Goal: Download file/media

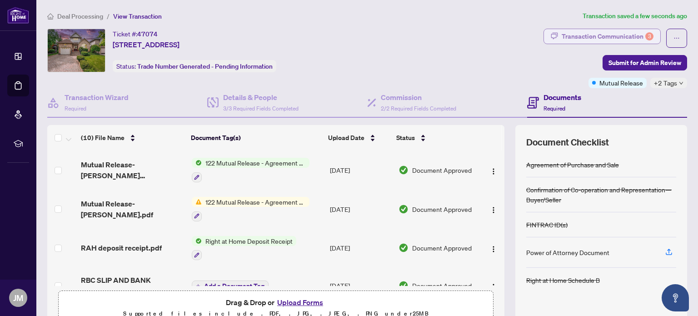
click at [585, 36] on div "Transaction Communication 3" at bounding box center [608, 36] width 92 height 15
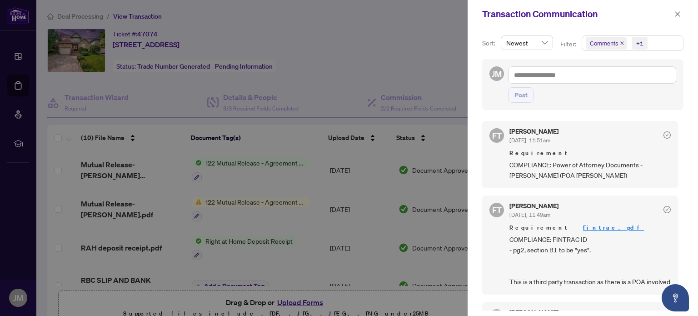
click at [420, 50] on div at bounding box center [349, 158] width 698 height 316
click at [680, 15] on icon "close" at bounding box center [677, 14] width 6 height 6
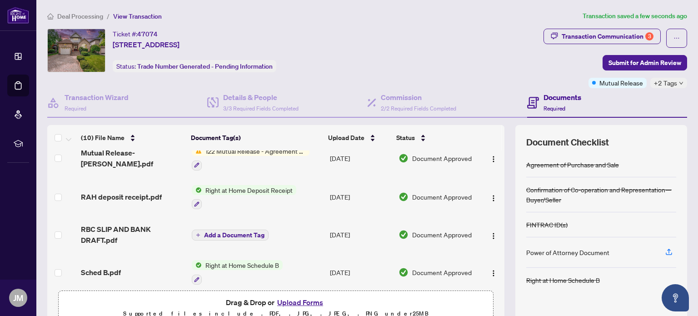
scroll to position [97, 0]
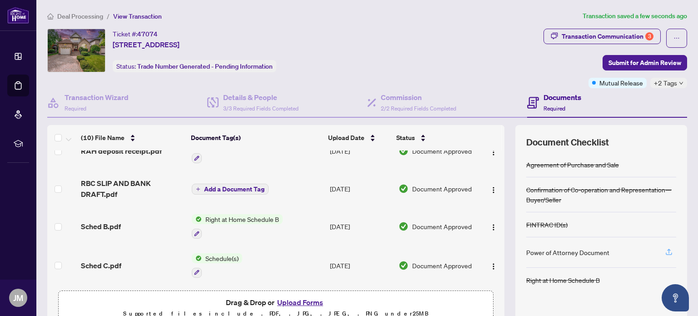
click at [667, 249] on icon "button" at bounding box center [669, 251] width 4 height 5
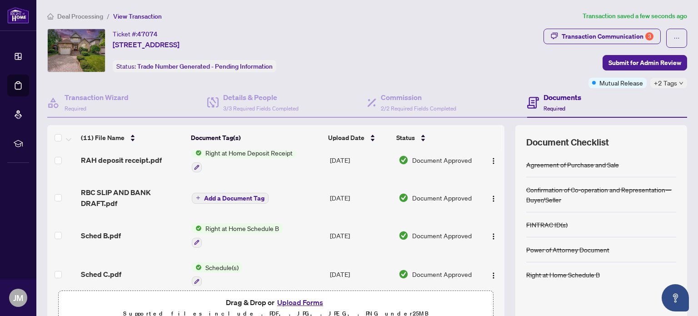
scroll to position [0, 0]
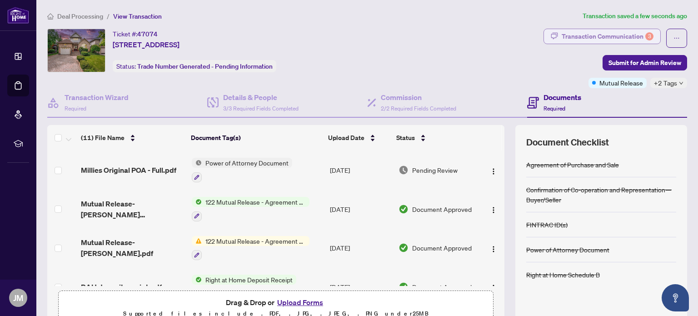
click at [609, 38] on div "Transaction Communication 3" at bounding box center [608, 36] width 92 height 15
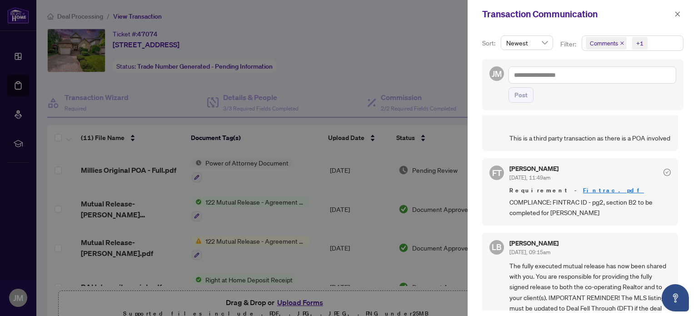
scroll to position [142, 0]
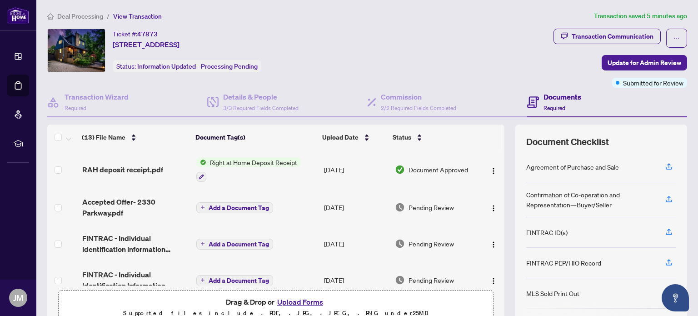
click at [114, 169] on span "RAH deposit receipt.pdf" at bounding box center [122, 169] width 81 height 11
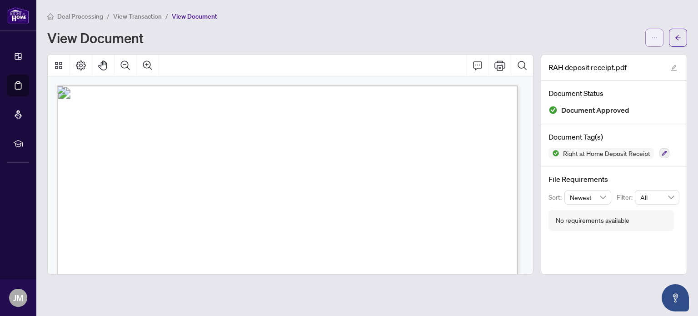
click at [659, 38] on button "button" at bounding box center [654, 38] width 18 height 18
click at [598, 52] on span "Download" at bounding box center [621, 57] width 69 height 10
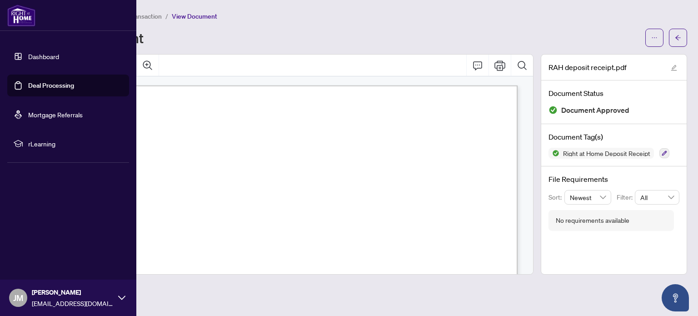
click at [28, 81] on link "Deal Processing" at bounding box center [51, 85] width 46 height 8
